Goal: Information Seeking & Learning: Learn about a topic

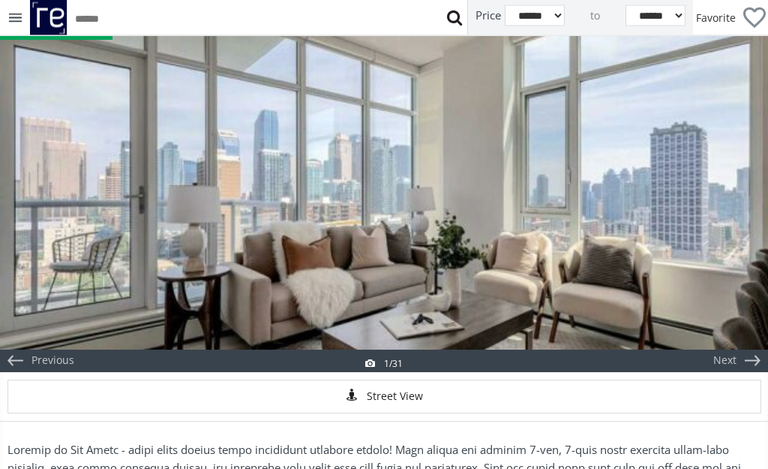
scroll to position [99, 0]
click at [728, 356] on div "Next" at bounding box center [724, 360] width 72 height 22
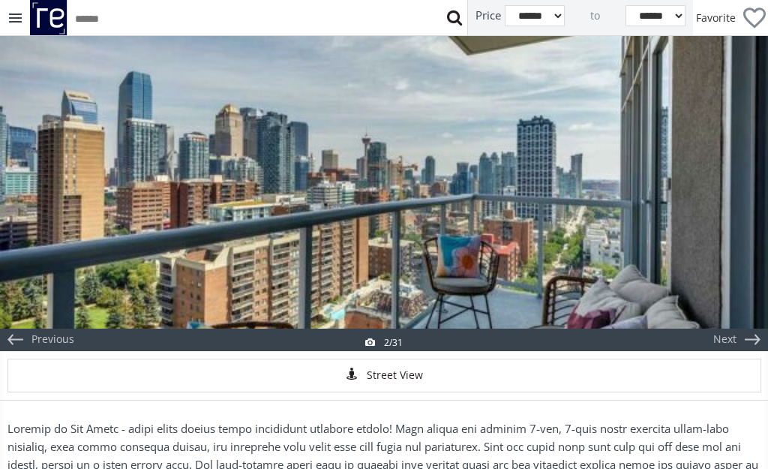
scroll to position [88, 0]
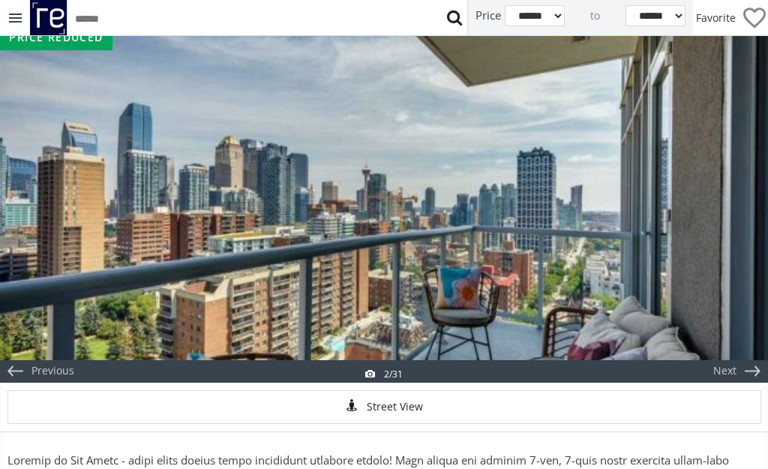
click at [739, 367] on div "Next" at bounding box center [724, 371] width 72 height 22
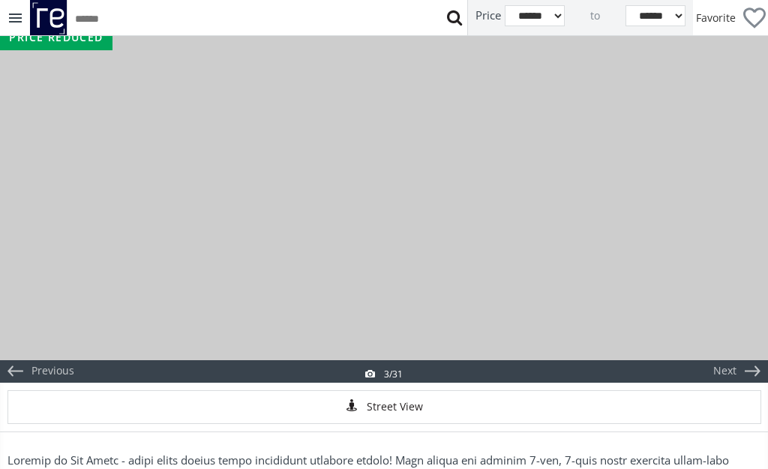
click at [739, 367] on div "Next" at bounding box center [724, 371] width 72 height 22
click at [741, 361] on div "Next" at bounding box center [724, 371] width 72 height 22
click at [744, 364] on div "Next" at bounding box center [724, 371] width 72 height 22
click at [743, 364] on div "Next" at bounding box center [724, 371] width 72 height 22
click at [744, 367] on div "Next" at bounding box center [724, 371] width 72 height 22
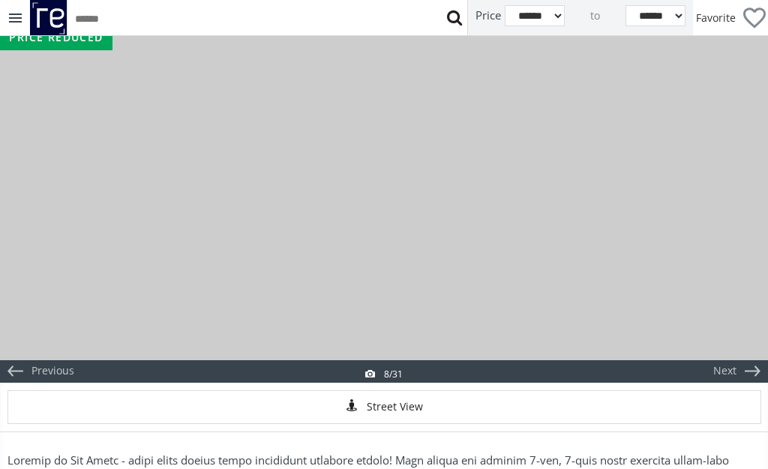
click at [742, 364] on div "Next" at bounding box center [724, 371] width 72 height 22
click at [745, 366] on div "Next" at bounding box center [724, 371] width 72 height 22
click at [741, 369] on div "Next" at bounding box center [724, 371] width 72 height 22
click at [748, 364] on div "Next" at bounding box center [724, 371] width 72 height 22
click at [750, 364] on div "Next" at bounding box center [724, 371] width 72 height 22
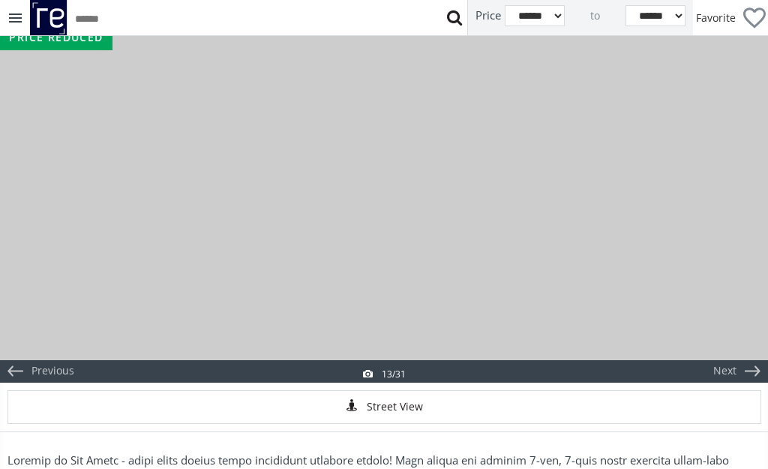
click at [750, 361] on div "Next" at bounding box center [724, 371] width 72 height 22
click at [756, 360] on div "Next" at bounding box center [724, 371] width 72 height 22
click at [749, 364] on div "Next" at bounding box center [724, 371] width 72 height 22
click at [748, 363] on div "Next" at bounding box center [724, 371] width 72 height 22
click at [746, 364] on div "Next" at bounding box center [724, 371] width 72 height 22
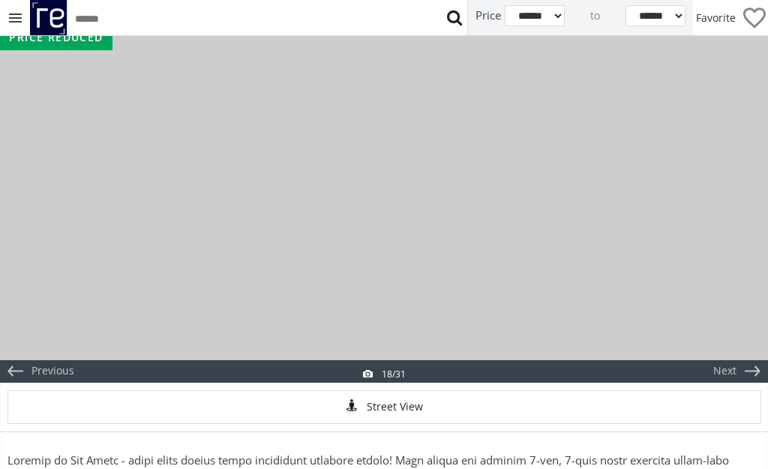
click at [749, 361] on div "Next" at bounding box center [724, 371] width 72 height 22
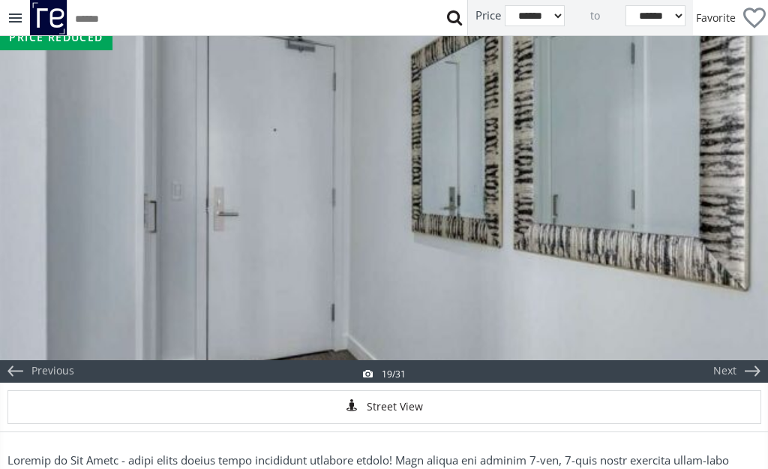
click at [751, 358] on div "Next" at bounding box center [732, 203] width 72 height 357
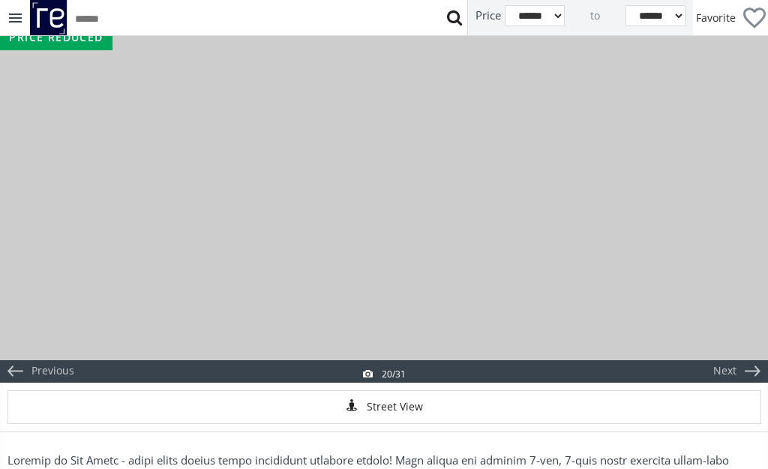
click at [748, 360] on div "Next" at bounding box center [724, 371] width 72 height 22
click at [745, 360] on div "Next" at bounding box center [724, 371] width 72 height 22
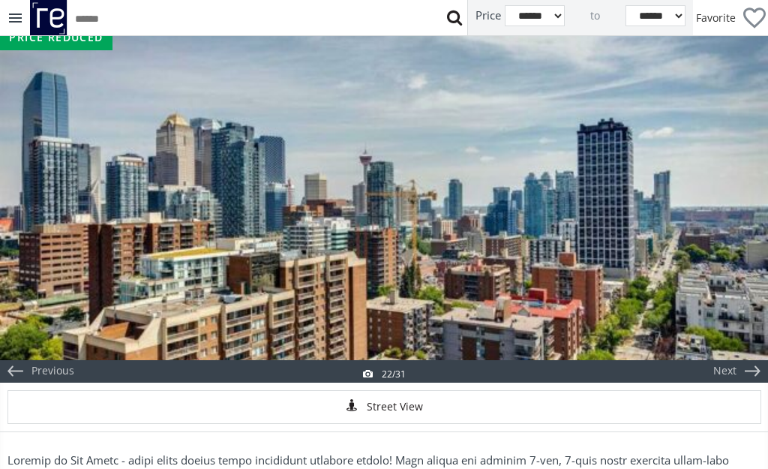
click at [750, 358] on div "Next" at bounding box center [732, 203] width 72 height 357
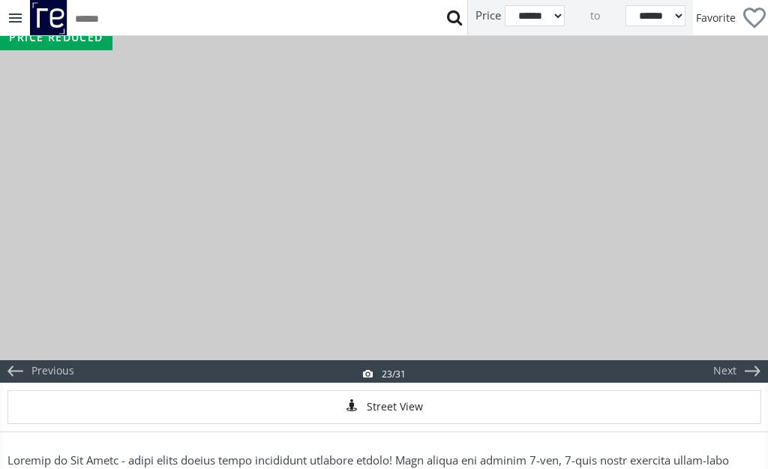
click at [755, 356] on div "Next" at bounding box center [732, 203] width 72 height 357
click at [754, 355] on div "Next" at bounding box center [732, 203] width 72 height 357
click at [753, 356] on div "Next" at bounding box center [732, 203] width 72 height 357
click at [753, 357] on div "Next" at bounding box center [732, 203] width 72 height 357
click at [759, 354] on div "Next" at bounding box center [732, 203] width 72 height 357
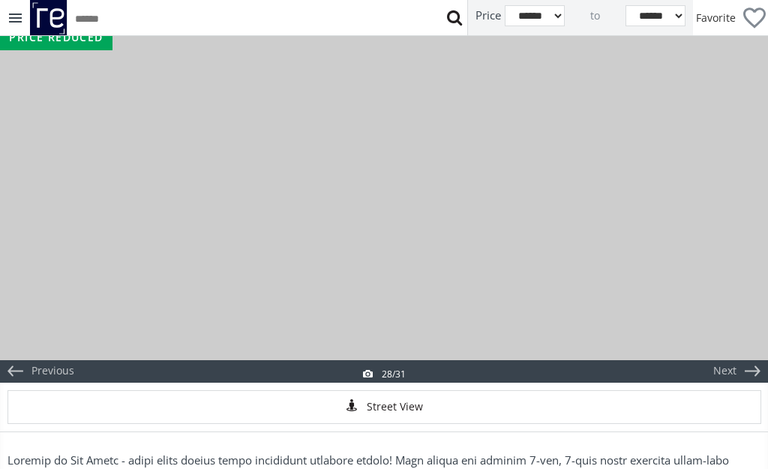
click at [760, 358] on div "Next" at bounding box center [732, 203] width 72 height 357
click at [761, 354] on div "Next" at bounding box center [732, 203] width 72 height 357
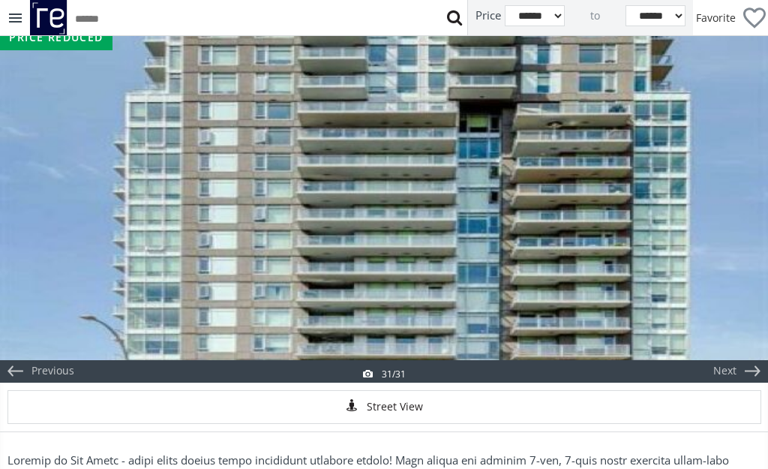
click at [761, 353] on div "Next" at bounding box center [732, 203] width 72 height 357
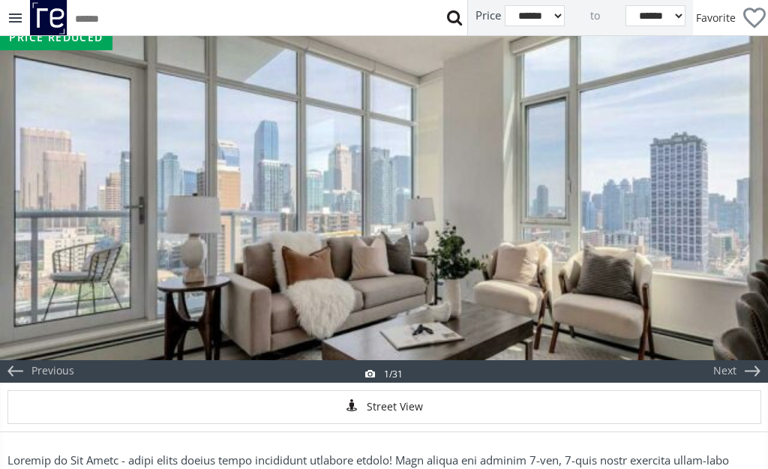
click at [756, 357] on div "Next" at bounding box center [732, 203] width 72 height 357
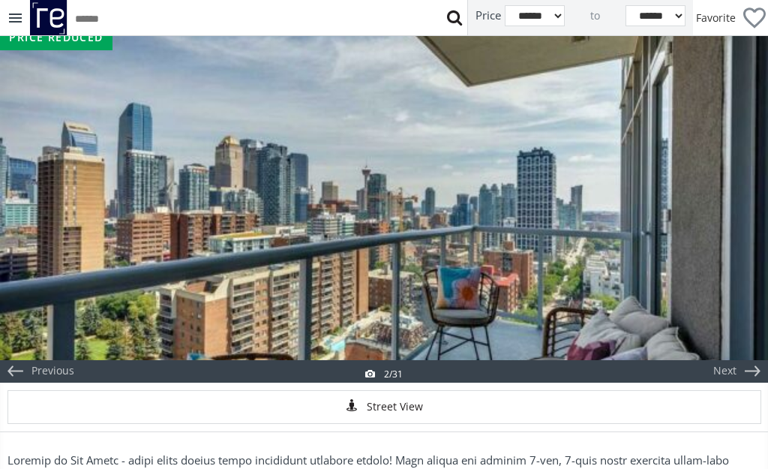
scroll to position [0, 0]
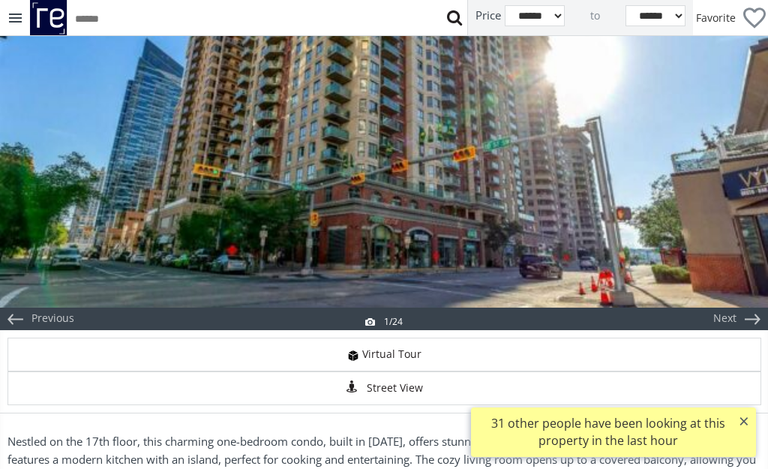
scroll to position [133, 0]
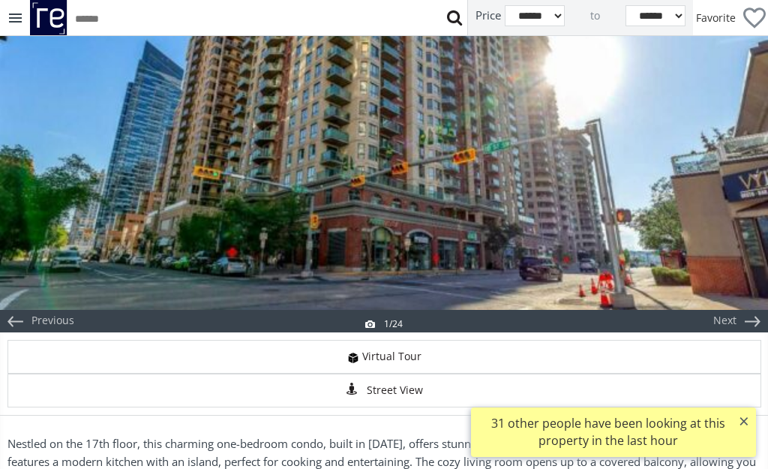
click at [738, 314] on div "Next" at bounding box center [724, 321] width 72 height 22
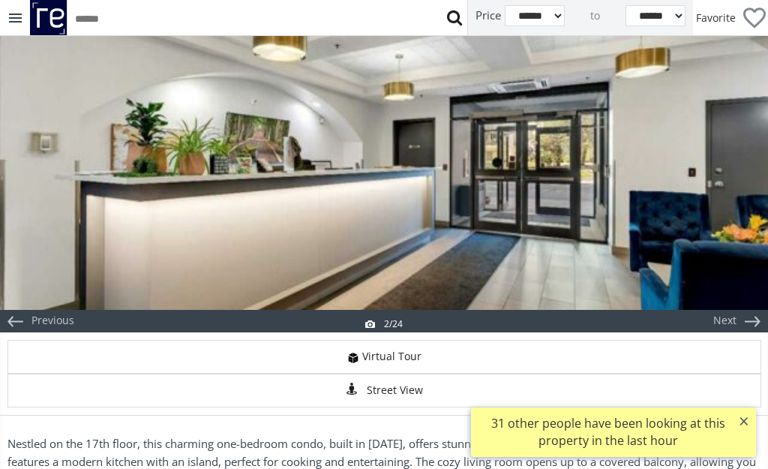
click at [737, 319] on div "Next" at bounding box center [724, 321] width 72 height 22
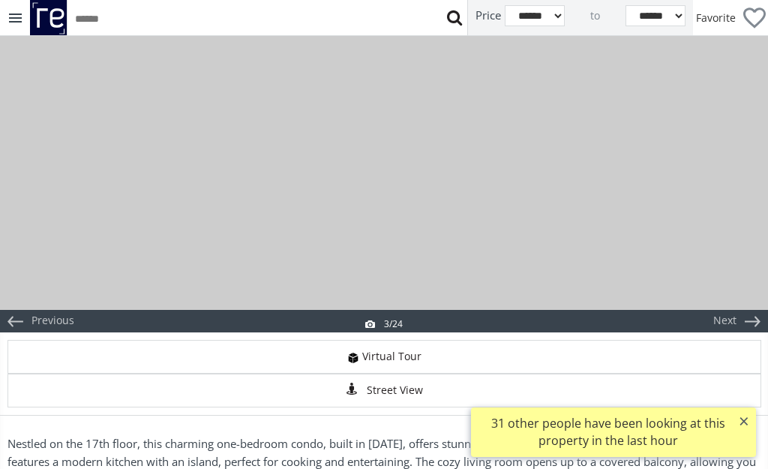
click at [736, 317] on div "Next" at bounding box center [724, 321] width 72 height 22
click at [738, 322] on div "Next" at bounding box center [724, 321] width 72 height 22
click at [747, 321] on div "Next" at bounding box center [724, 321] width 72 height 22
click at [739, 319] on div "Next" at bounding box center [724, 321] width 72 height 22
click at [744, 316] on div "Next" at bounding box center [724, 321] width 72 height 22
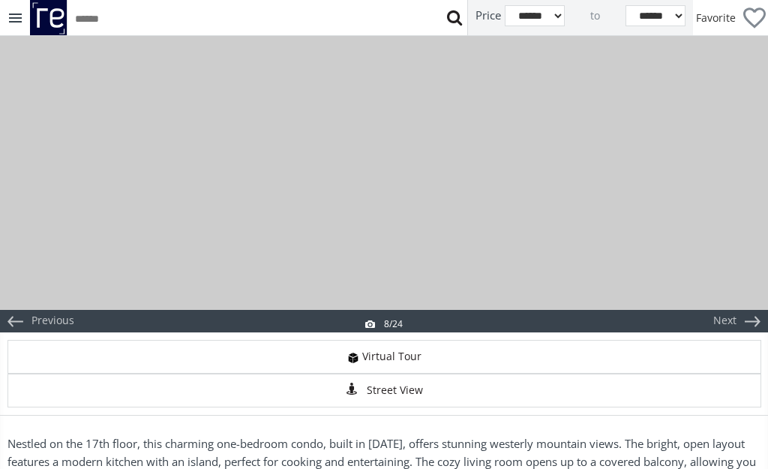
click at [749, 325] on div "Next" at bounding box center [724, 321] width 72 height 22
click at [752, 322] on div "Next" at bounding box center [724, 321] width 72 height 22
click at [742, 322] on div "Next" at bounding box center [724, 321] width 72 height 22
click at [742, 323] on div "Next" at bounding box center [724, 321] width 72 height 22
click at [752, 319] on div "Next" at bounding box center [724, 321] width 72 height 22
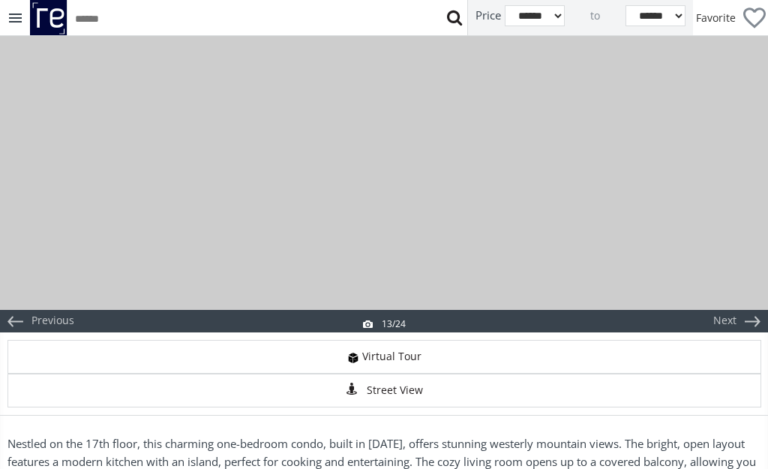
click at [741, 319] on div "Next" at bounding box center [724, 321] width 72 height 22
click at [747, 317] on div "Next" at bounding box center [724, 321] width 72 height 22
click at [748, 321] on div "Next" at bounding box center [724, 321] width 72 height 22
click at [751, 318] on div "Next" at bounding box center [724, 321] width 72 height 22
click at [745, 321] on div "Next" at bounding box center [724, 321] width 72 height 22
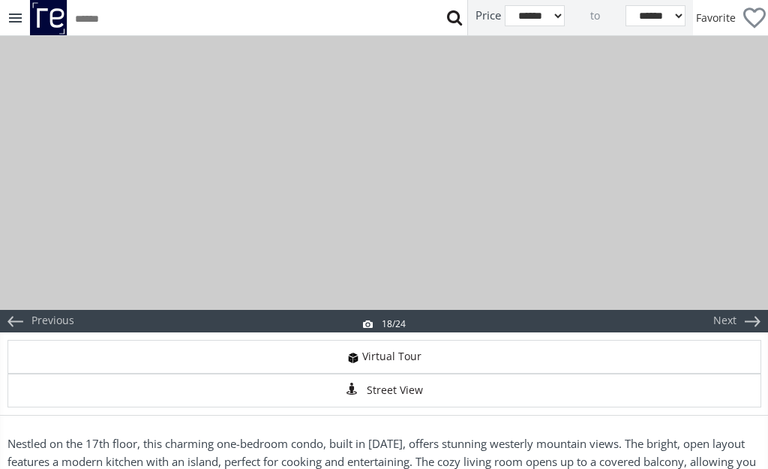
click at [751, 321] on div "Next" at bounding box center [724, 321] width 72 height 22
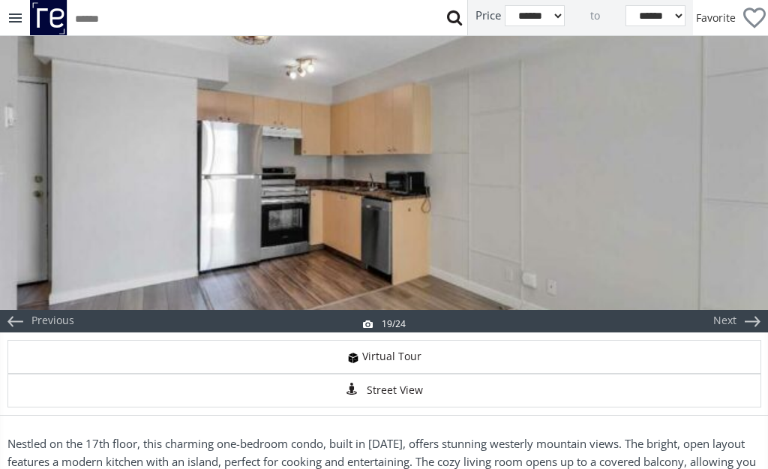
click at [758, 317] on div "Next" at bounding box center [724, 321] width 72 height 22
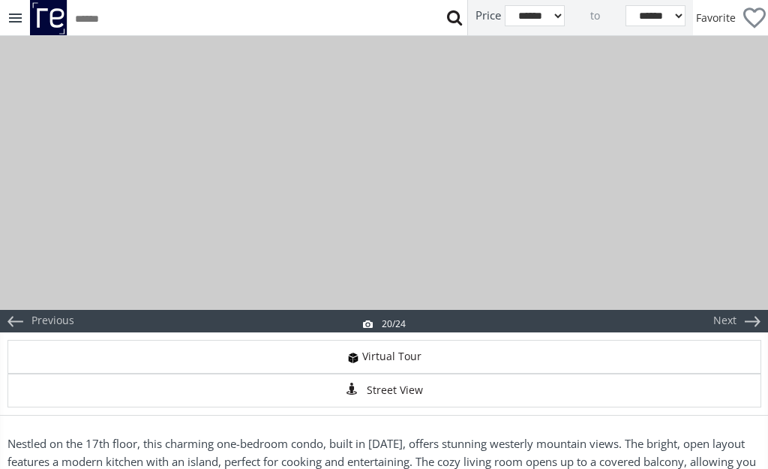
click at [747, 320] on div "Next" at bounding box center [724, 321] width 72 height 22
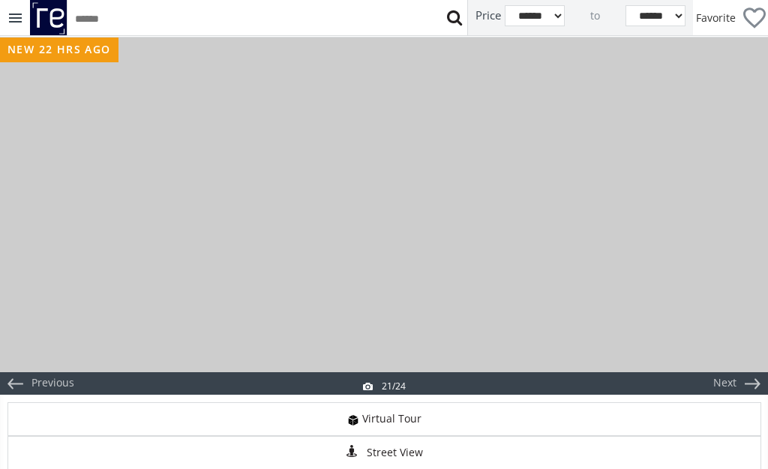
scroll to position [0, 0]
